Goal: Navigation & Orientation: Find specific page/section

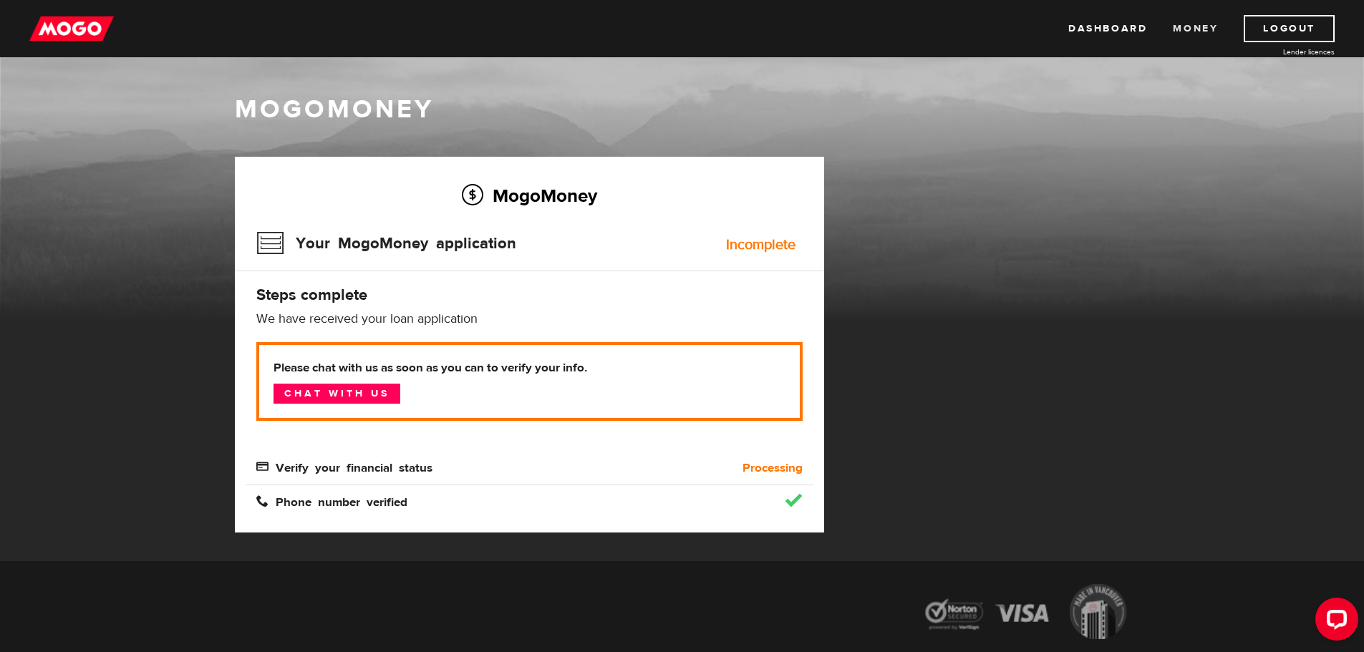
click at [1192, 29] on link "Money" at bounding box center [1195, 28] width 45 height 27
click at [1207, 23] on link "Money" at bounding box center [1195, 28] width 45 height 27
click at [92, 28] on img at bounding box center [71, 28] width 85 height 27
click at [86, 27] on img at bounding box center [71, 28] width 85 height 27
click at [1101, 26] on link "Dashboard" at bounding box center [1108, 28] width 79 height 27
